Goal: Information Seeking & Learning: Find specific fact

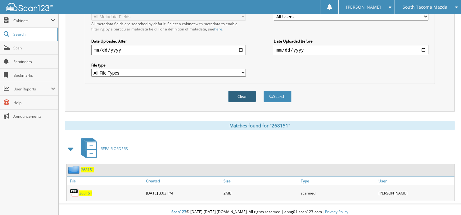
click at [244, 92] on button "Clear" at bounding box center [242, 96] width 28 height 11
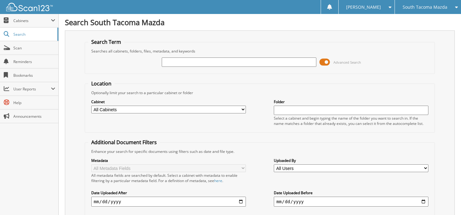
click at [222, 63] on input "text" at bounding box center [239, 61] width 154 height 9
type input "2"
type input "269651"
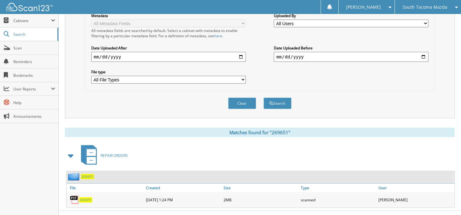
scroll to position [151, 0]
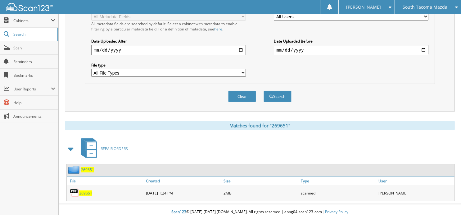
type input "269651"
click at [88, 190] on span "269651" at bounding box center [85, 192] width 13 height 5
click at [245, 91] on button "Clear" at bounding box center [242, 96] width 28 height 11
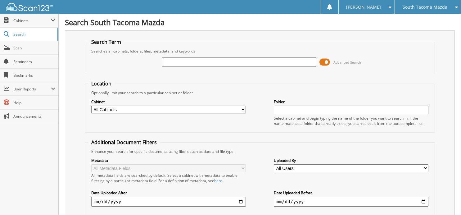
scroll to position [0, 0]
click at [235, 63] on input "text" at bounding box center [239, 61] width 154 height 9
type input "269682"
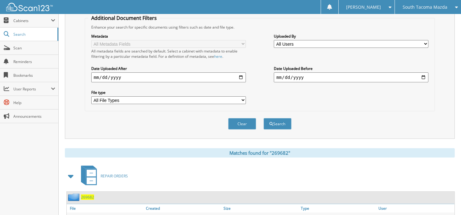
scroll to position [151, 0]
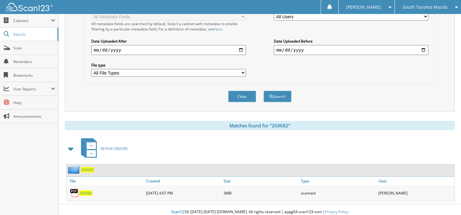
click at [84, 190] on span "269682" at bounding box center [85, 192] width 13 height 5
click at [239, 91] on button "Clear" at bounding box center [242, 96] width 28 height 11
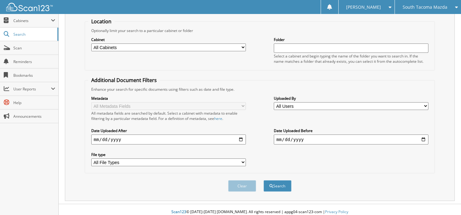
scroll to position [11, 0]
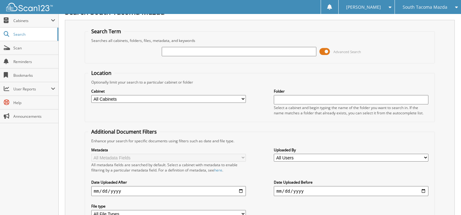
click at [217, 49] on input "text" at bounding box center [239, 51] width 154 height 9
type input "2695693"
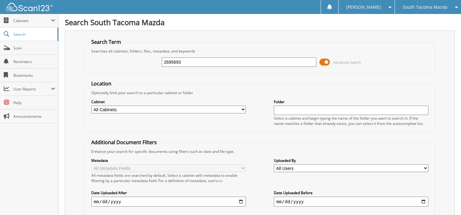
click at [199, 63] on input "2695693" at bounding box center [239, 61] width 154 height 9
type input "2"
type input "269693"
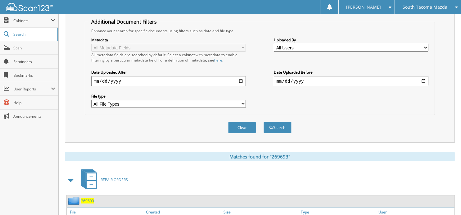
scroll to position [151, 0]
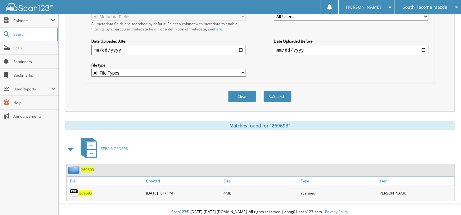
click at [87, 190] on span "269693" at bounding box center [85, 192] width 13 height 5
click at [234, 97] on button "Clear" at bounding box center [242, 96] width 28 height 11
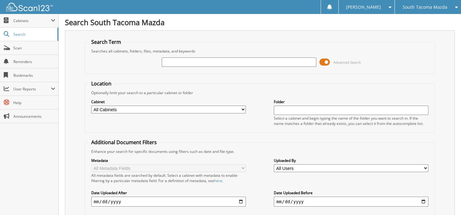
scroll to position [0, 0]
click at [213, 59] on input "text" at bounding box center [239, 61] width 154 height 9
type input "269704"
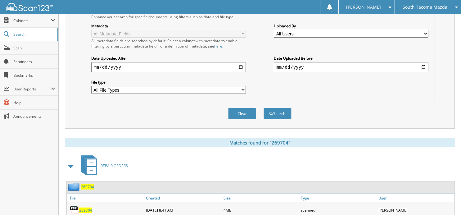
scroll to position [151, 0]
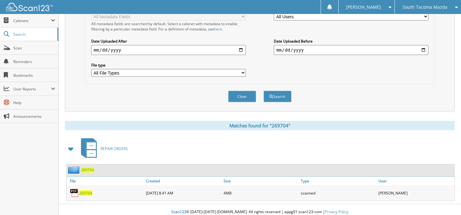
click at [85, 190] on span "269704" at bounding box center [85, 192] width 13 height 5
click at [247, 91] on button "Clear" at bounding box center [242, 96] width 28 height 11
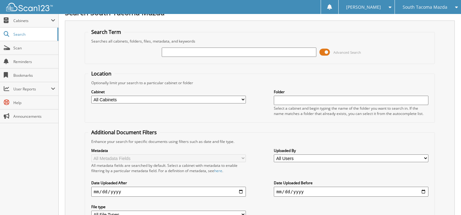
scroll to position [0, 0]
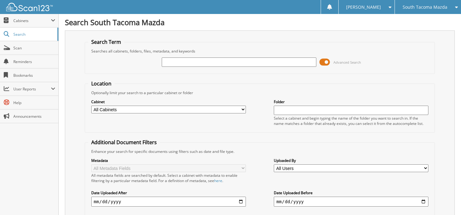
click at [201, 59] on input "text" at bounding box center [239, 61] width 154 height 9
click at [201, 62] on input "text" at bounding box center [239, 61] width 154 height 9
type input "269706"
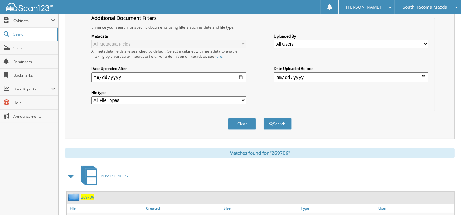
scroll to position [151, 0]
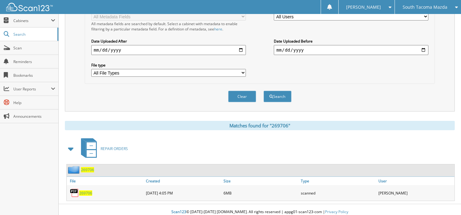
click at [84, 190] on span "269706" at bounding box center [85, 192] width 13 height 5
click at [238, 93] on button "Clear" at bounding box center [242, 96] width 28 height 11
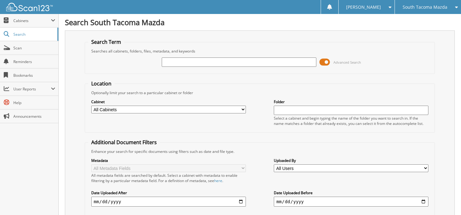
scroll to position [0, 0]
click at [243, 62] on input "text" at bounding box center [239, 61] width 154 height 9
type input "269194"
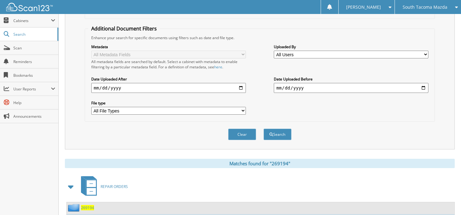
scroll to position [151, 0]
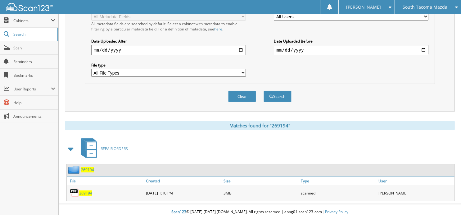
click at [92, 187] on div "269194" at bounding box center [106, 192] width 78 height 12
click at [89, 190] on span "269194" at bounding box center [85, 192] width 13 height 5
click at [242, 93] on button "Clear" at bounding box center [242, 96] width 28 height 11
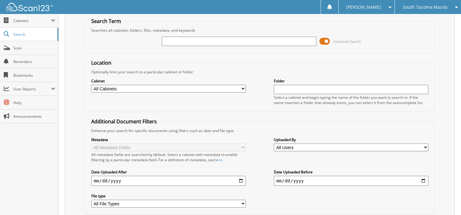
scroll to position [0, 0]
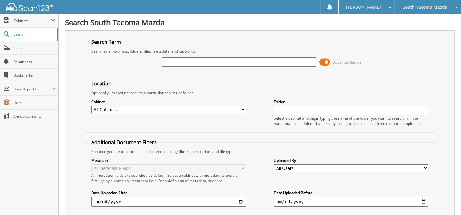
click at [219, 64] on input "text" at bounding box center [239, 61] width 154 height 9
click at [184, 62] on input "text" at bounding box center [239, 61] width 154 height 9
type input "269708"
click at [368, 63] on div "269708 Advanced Search" at bounding box center [259, 62] width 343 height 17
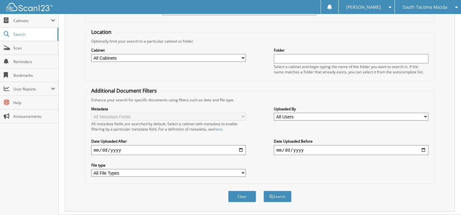
scroll to position [62, 0]
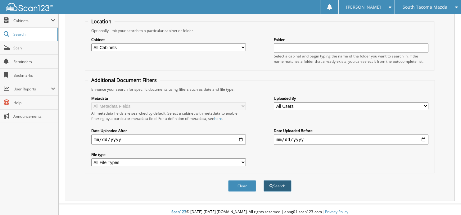
click at [284, 183] on button "Search" at bounding box center [277, 185] width 28 height 11
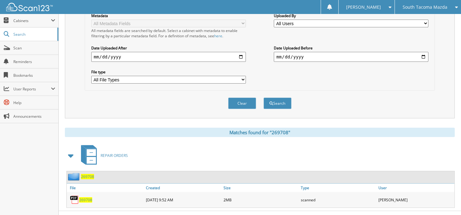
scroll to position [151, 0]
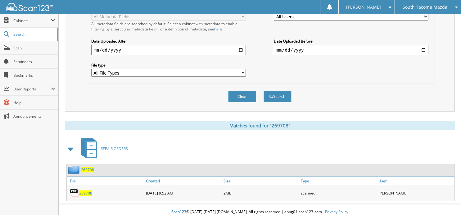
click at [89, 190] on span "269708" at bounding box center [85, 192] width 13 height 5
click at [237, 94] on button "Clear" at bounding box center [242, 96] width 28 height 11
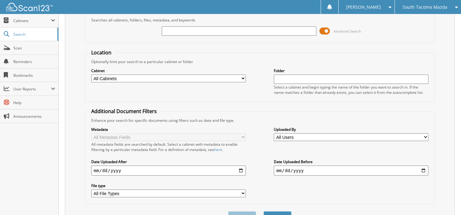
scroll to position [0, 0]
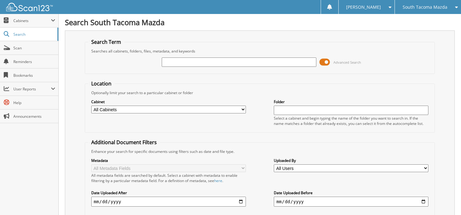
click at [209, 64] on input "text" at bounding box center [239, 61] width 154 height 9
type input "269819"
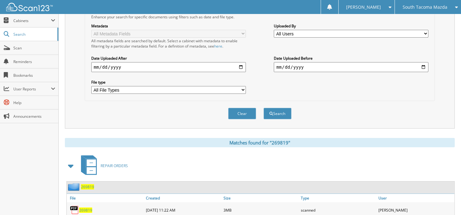
scroll to position [151, 0]
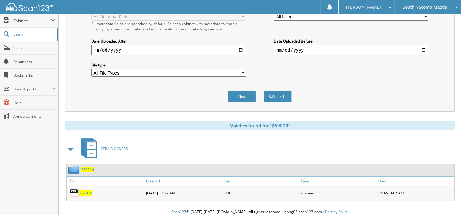
click at [86, 190] on span "269819" at bounding box center [85, 192] width 13 height 5
click at [229, 91] on button "Clear" at bounding box center [242, 96] width 28 height 11
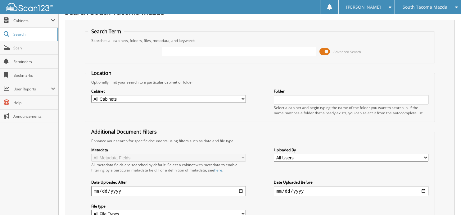
scroll to position [0, 0]
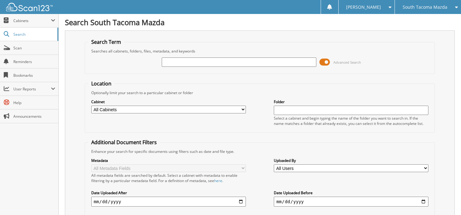
click at [202, 64] on input "text" at bounding box center [239, 61] width 154 height 9
type input "269840"
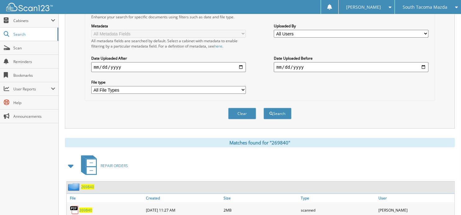
scroll to position [151, 0]
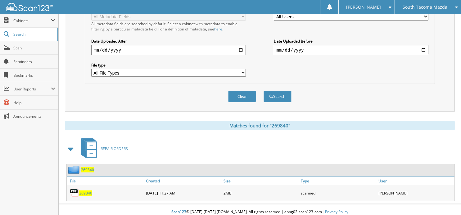
click at [89, 190] on span "269840" at bounding box center [85, 192] width 13 height 5
click at [87, 190] on span "269840" at bounding box center [85, 192] width 13 height 5
click at [236, 92] on button "Clear" at bounding box center [242, 96] width 28 height 11
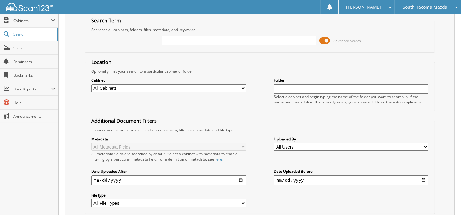
scroll to position [0, 0]
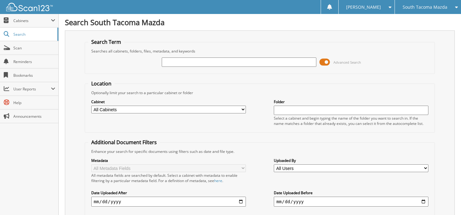
click at [199, 61] on input "text" at bounding box center [239, 61] width 154 height 9
type input "269913"
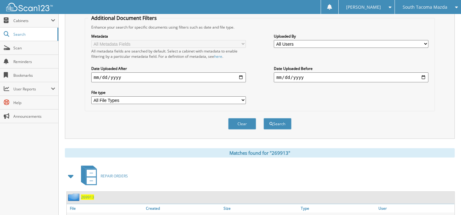
scroll to position [151, 0]
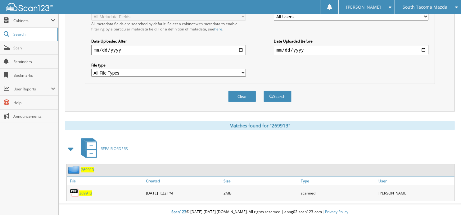
click at [83, 190] on span "269913" at bounding box center [85, 192] width 13 height 5
click at [233, 93] on button "Clear" at bounding box center [242, 96] width 28 height 11
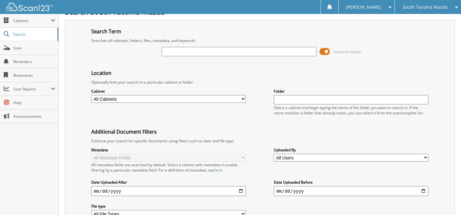
scroll to position [0, 0]
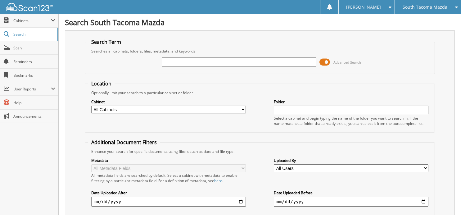
click at [217, 62] on input "text" at bounding box center [239, 61] width 154 height 9
type input "269915"
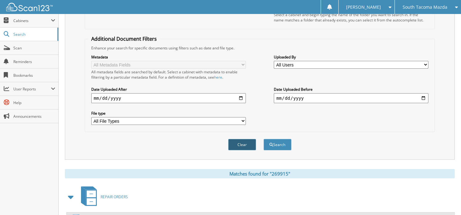
scroll to position [151, 0]
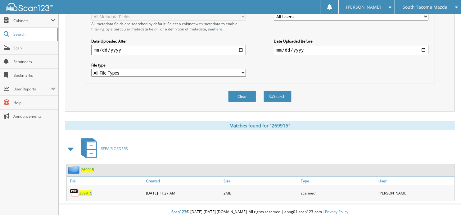
click at [87, 190] on span "269915" at bounding box center [85, 192] width 13 height 5
click at [237, 91] on button "Clear" at bounding box center [242, 96] width 28 height 11
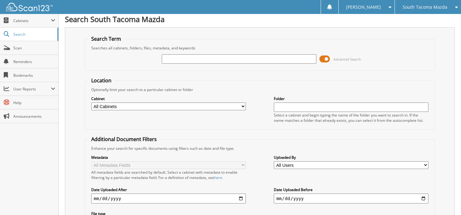
scroll to position [5, 0]
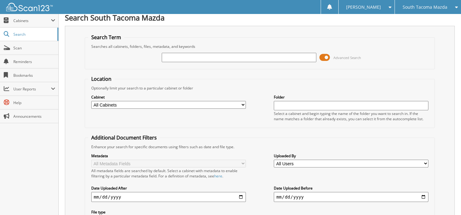
click at [210, 59] on input "text" at bounding box center [239, 57] width 154 height 9
type input "269599"
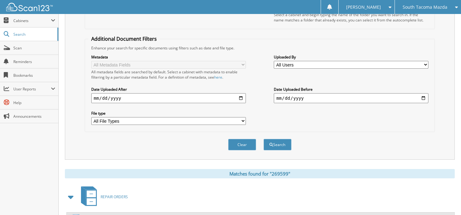
scroll to position [151, 0]
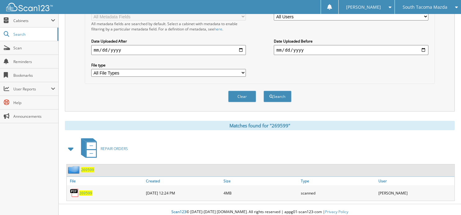
click at [78, 188] on img at bounding box center [74, 192] width 9 height 9
click at [84, 190] on span "269599" at bounding box center [85, 192] width 13 height 5
click at [236, 91] on button "Clear" at bounding box center [242, 96] width 28 height 11
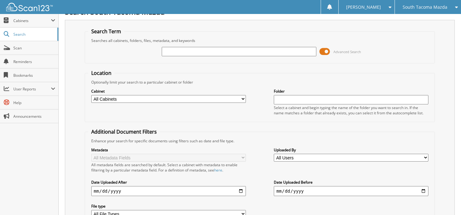
scroll to position [0, 0]
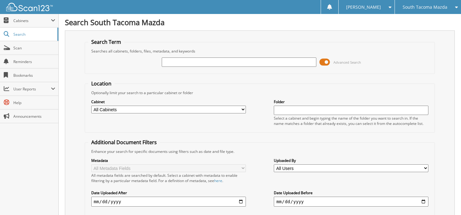
click at [234, 65] on input "text" at bounding box center [239, 61] width 154 height 9
type input "269872"
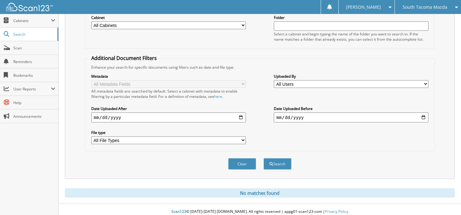
scroll to position [43, 0]
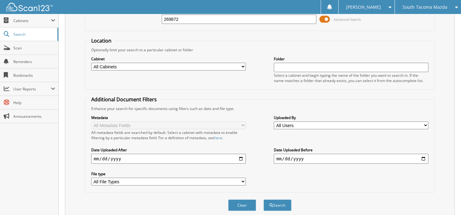
drag, startPoint x: 185, startPoint y: 18, endPoint x: 157, endPoint y: 14, distance: 29.1
click at [157, 14] on body "[PERSON_NAME] Settings Logout [GEOGRAPHIC_DATA] Mazda Jet Chevrolet [PERSON_NAM…" at bounding box center [230, 108] width 461 height 303
type input "269838"
click at [263, 199] on button "Search" at bounding box center [277, 204] width 28 height 11
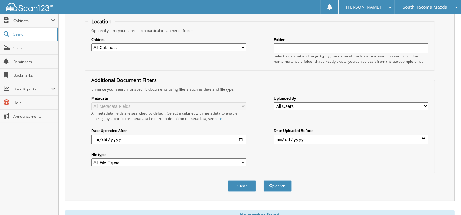
scroll to position [84, 0]
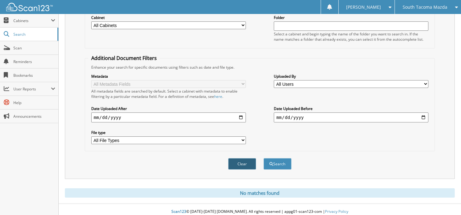
click at [239, 161] on button "Clear" at bounding box center [242, 163] width 28 height 11
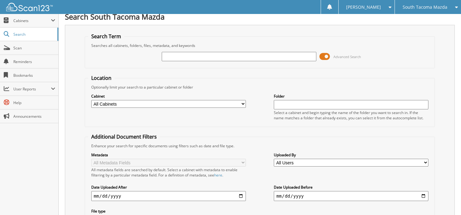
scroll to position [4, 0]
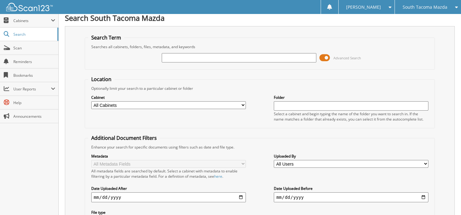
click at [184, 56] on input "text" at bounding box center [239, 57] width 154 height 9
type input "270030"
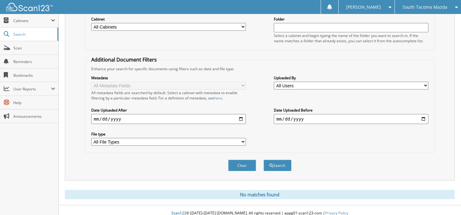
scroll to position [84, 0]
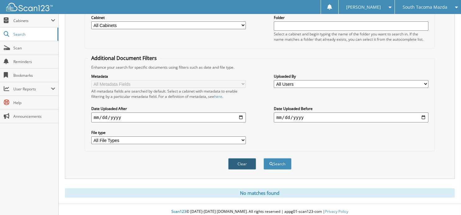
click at [248, 158] on button "Clear" at bounding box center [242, 163] width 28 height 11
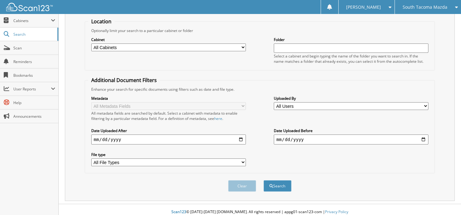
scroll to position [0, 0]
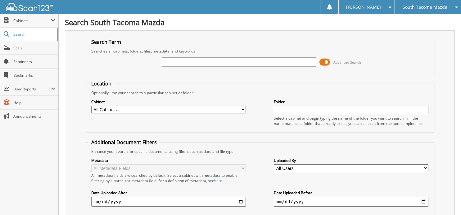
click at [199, 63] on input "text" at bounding box center [239, 61] width 154 height 9
type input "269910"
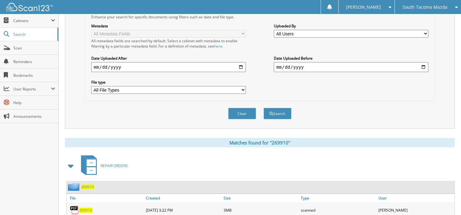
scroll to position [151, 0]
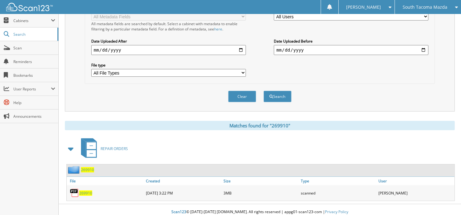
click at [82, 190] on span "269910" at bounding box center [85, 192] width 13 height 5
click at [241, 91] on button "Clear" at bounding box center [242, 96] width 28 height 11
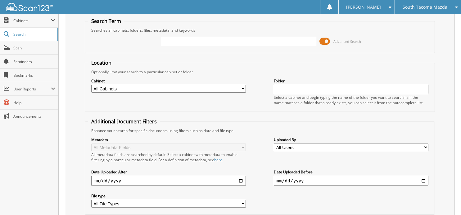
scroll to position [0, 0]
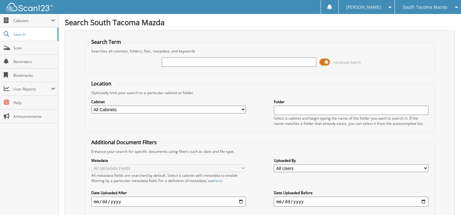
click at [217, 60] on input "text" at bounding box center [239, 61] width 154 height 9
type input "269694"
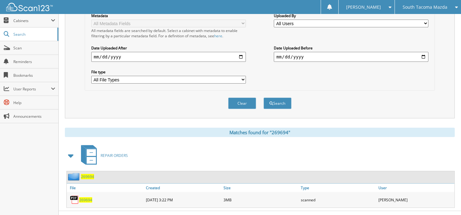
scroll to position [151, 0]
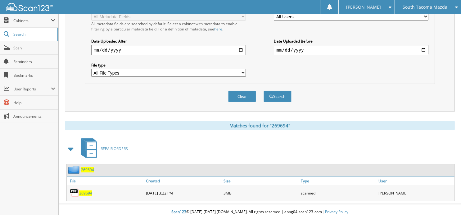
click at [83, 190] on span "269694" at bounding box center [85, 192] width 13 height 5
